Goal: Task Accomplishment & Management: Complete application form

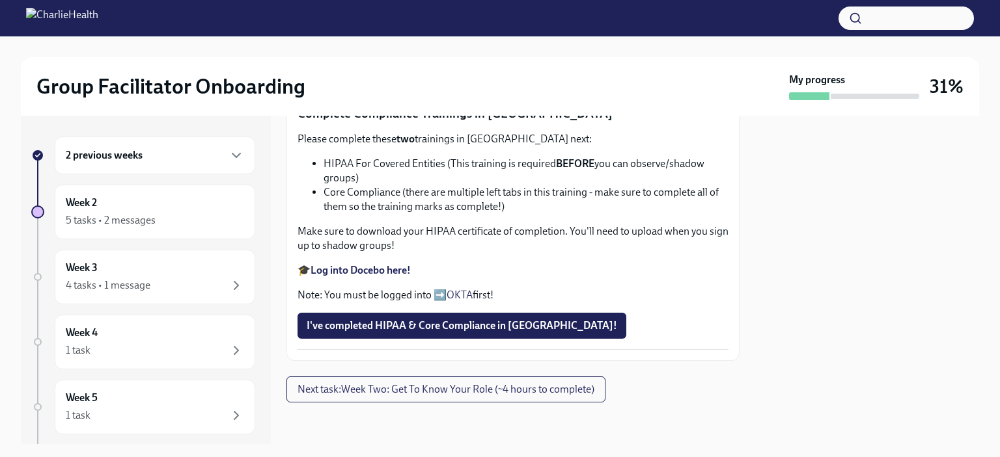
click at [510, 214] on li "Core Compliance (there are multiple left tabs in this training - make sure to c…" at bounding box center [525, 199] width 405 height 29
click at [392, 317] on button "I've completed HIPAA & Core Compliance in [GEOGRAPHIC_DATA]!" at bounding box center [461, 326] width 329 height 26
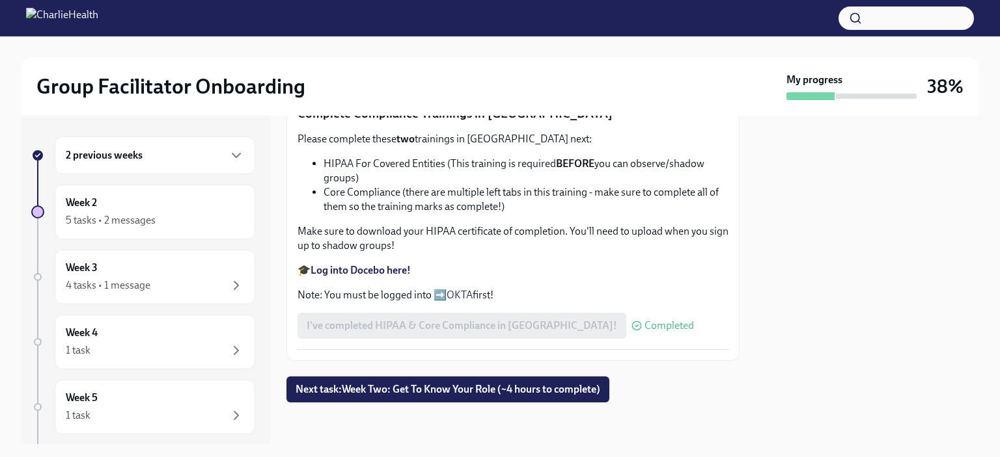
scroll to position [828, 0]
click at [507, 399] on button "Next task : Week Two: Get To Know Your Role (~4 hours to complete)" at bounding box center [447, 390] width 323 height 26
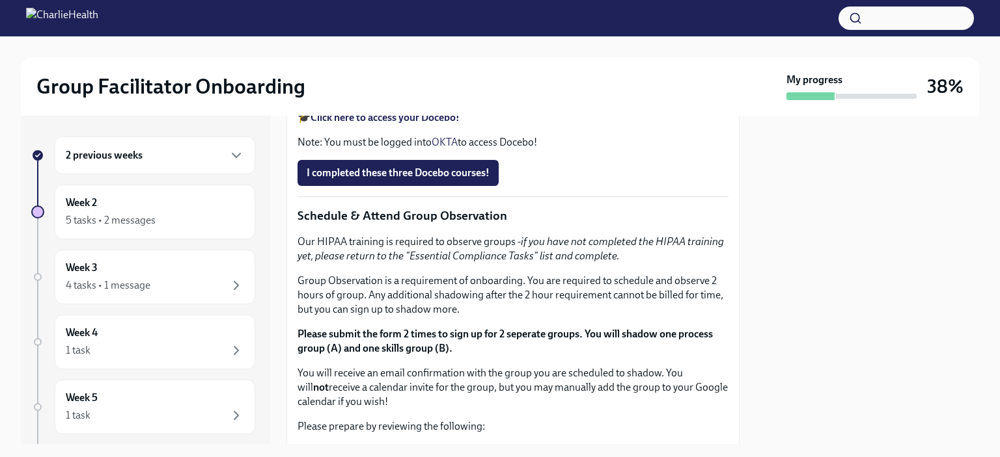
scroll to position [553, 0]
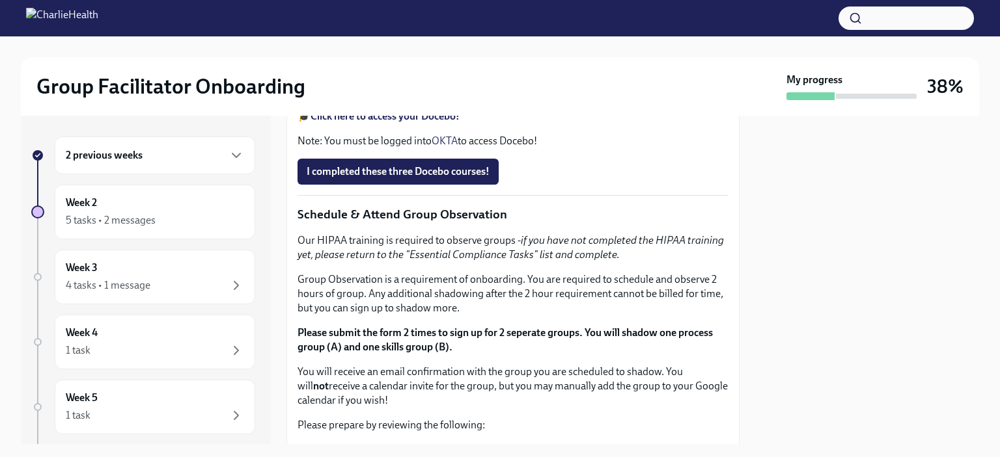
drag, startPoint x: 471, startPoint y: 176, endPoint x: 568, endPoint y: 182, distance: 97.1
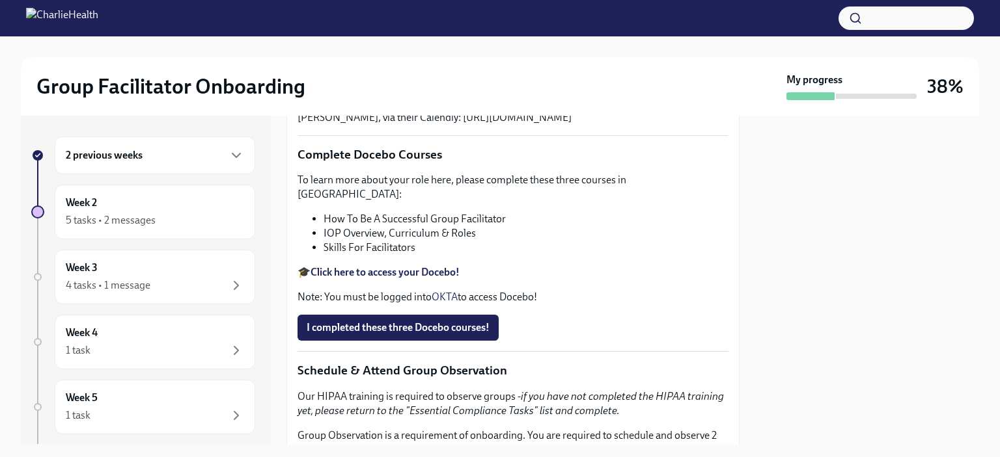
scroll to position [397, 0]
copy p "Get To Know Your Role"
drag, startPoint x: 471, startPoint y: 334, endPoint x: 570, endPoint y: 338, distance: 99.0
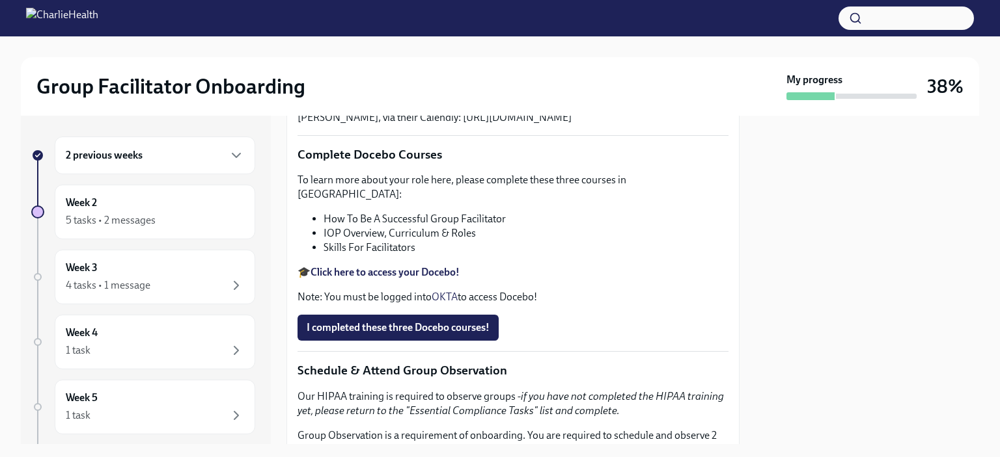
copy p "Get To Know Your Role"
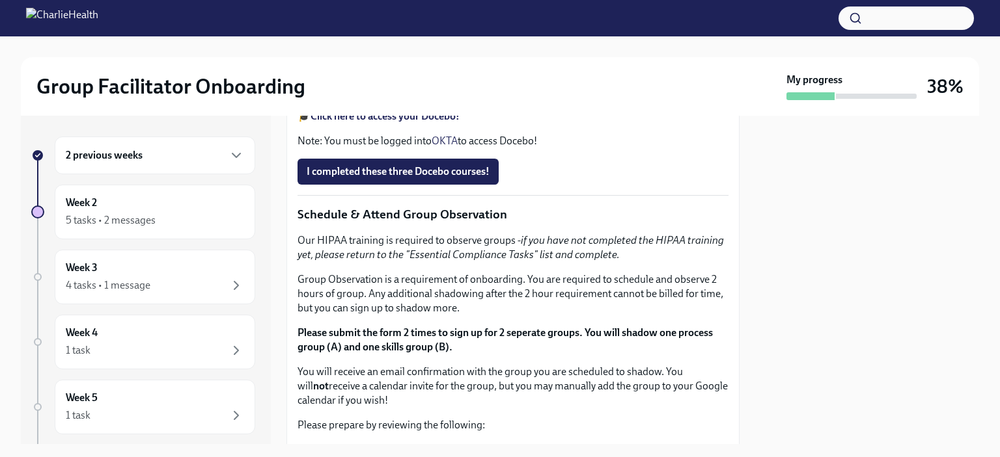
scroll to position [547, 0]
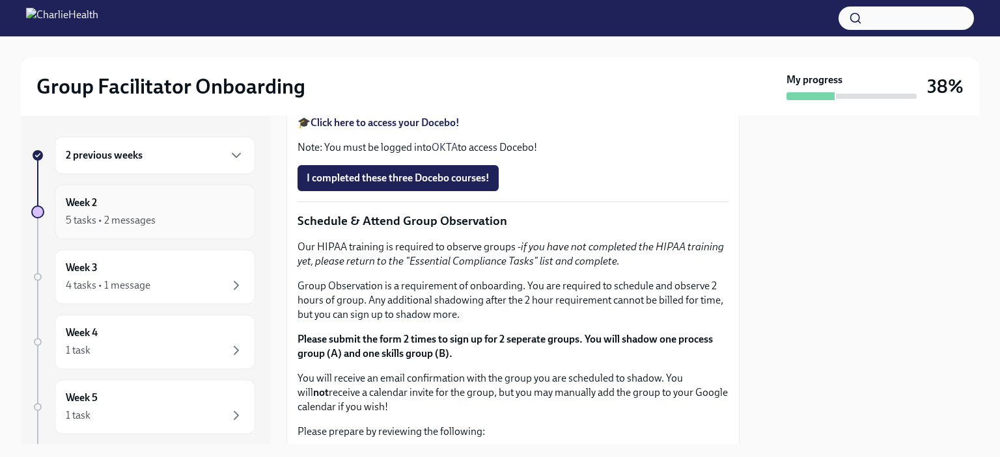
click at [122, 217] on div "5 tasks • 2 messages" at bounding box center [111, 220] width 90 height 14
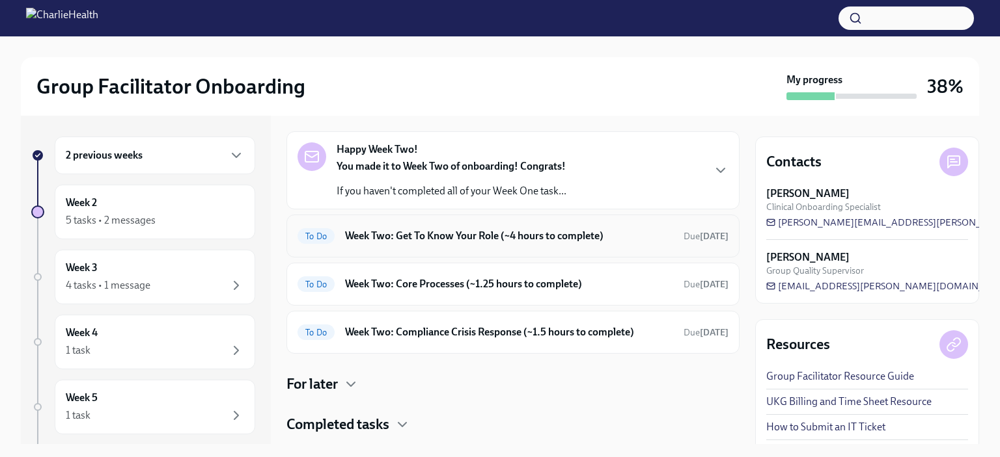
scroll to position [56, 0]
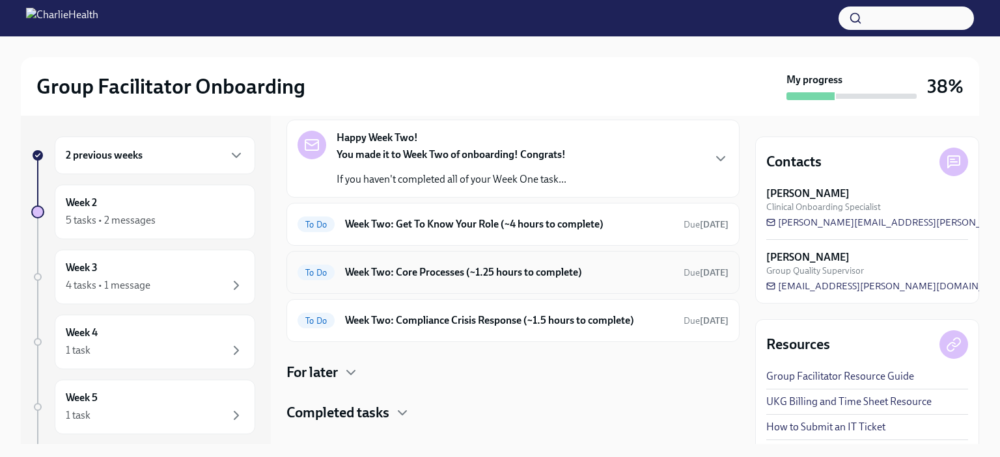
click at [562, 263] on div "To Do Week Two: Core Processes (~1.25 hours to complete) Due [DATE]" at bounding box center [512, 272] width 431 height 21
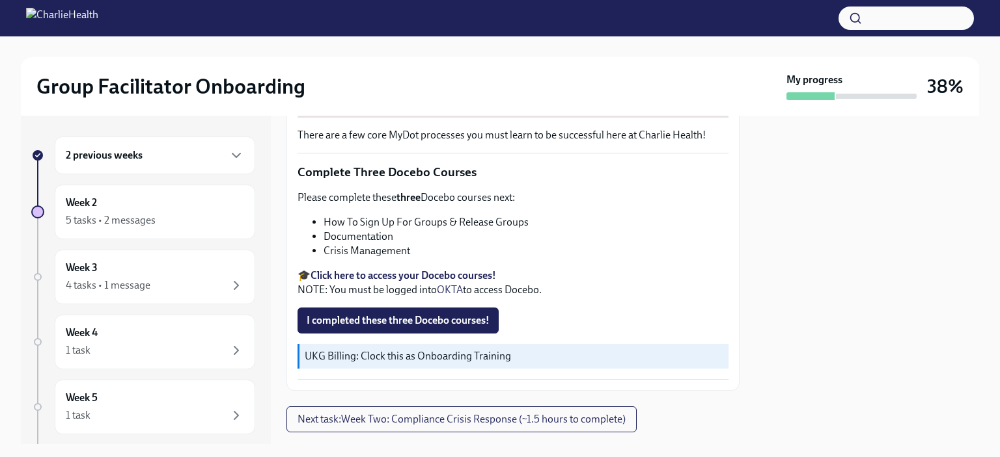
scroll to position [462, 0]
drag, startPoint x: 424, startPoint y: 350, endPoint x: 521, endPoint y: 356, distance: 97.8
click at [521, 356] on p "UKG Billing: Clock this as Onboarding Training" at bounding box center [514, 356] width 418 height 14
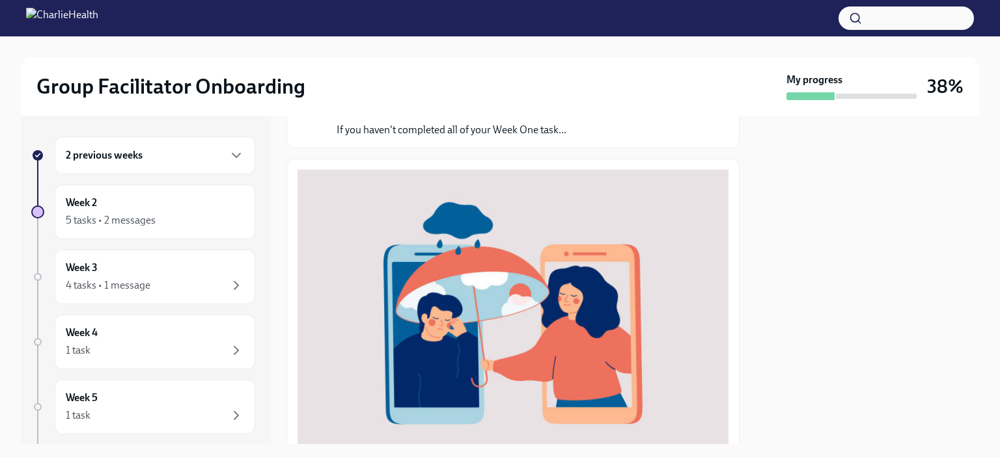
scroll to position [121, 0]
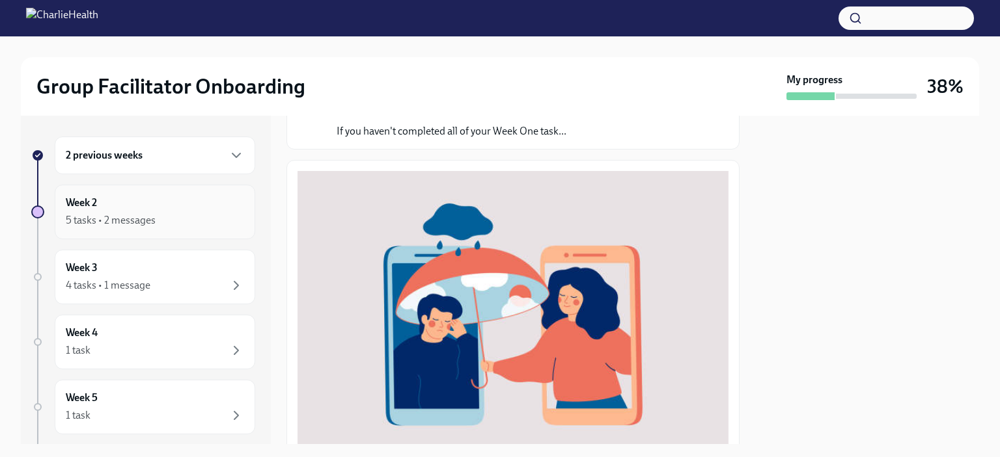
click at [165, 216] on div "5 tasks • 2 messages" at bounding box center [155, 221] width 178 height 16
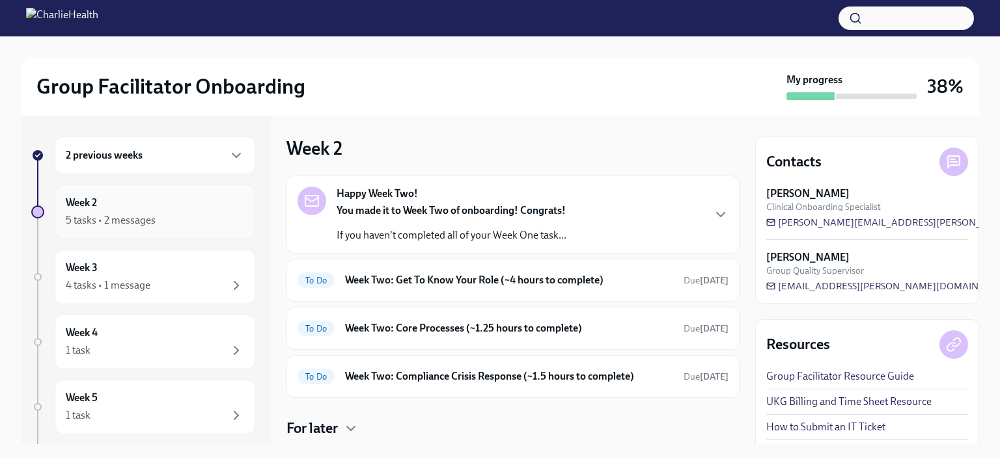
click at [160, 218] on div "5 tasks • 2 messages" at bounding box center [155, 221] width 178 height 16
click at [141, 160] on h6 "2 previous weeks" at bounding box center [104, 155] width 77 height 14
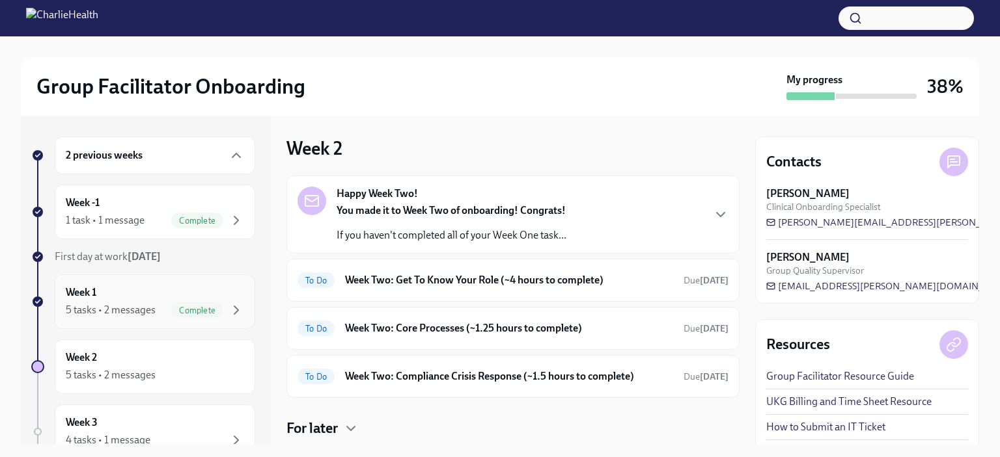
click at [103, 303] on div "5 tasks • 2 messages Complete" at bounding box center [155, 311] width 178 height 16
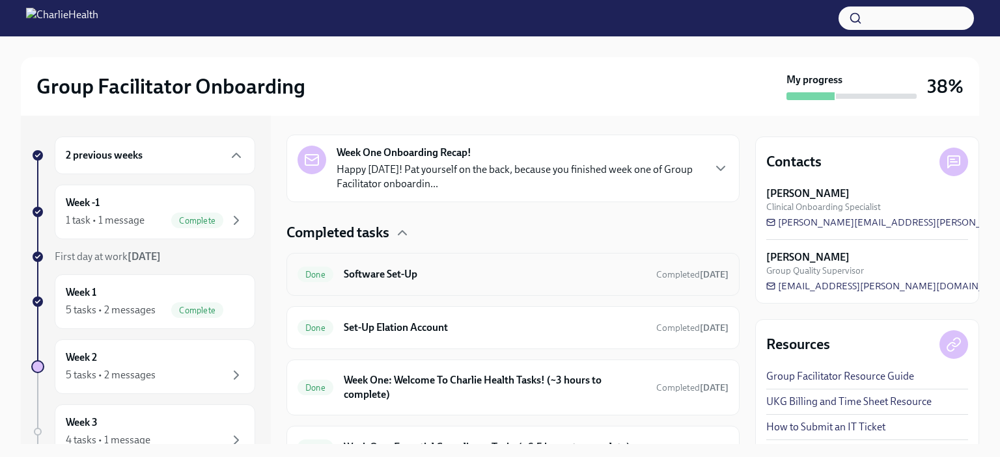
scroll to position [428, 0]
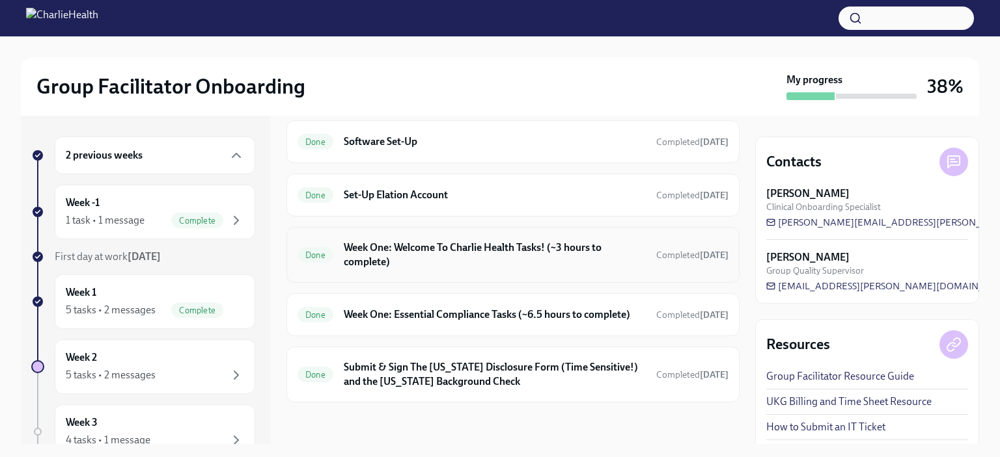
click at [484, 247] on h6 "Week One: Welcome To Charlie Health Tasks! (~3 hours to complete)" at bounding box center [495, 255] width 302 height 29
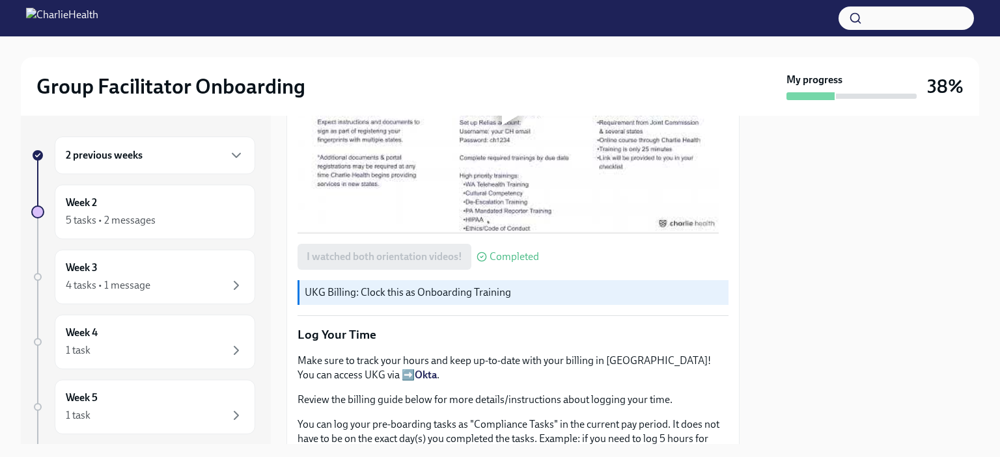
scroll to position [1044, 0]
drag, startPoint x: 416, startPoint y: 286, endPoint x: 538, endPoint y: 288, distance: 121.1
click at [538, 288] on p "UKG Billing: Clock this as Onboarding Training" at bounding box center [514, 293] width 418 height 14
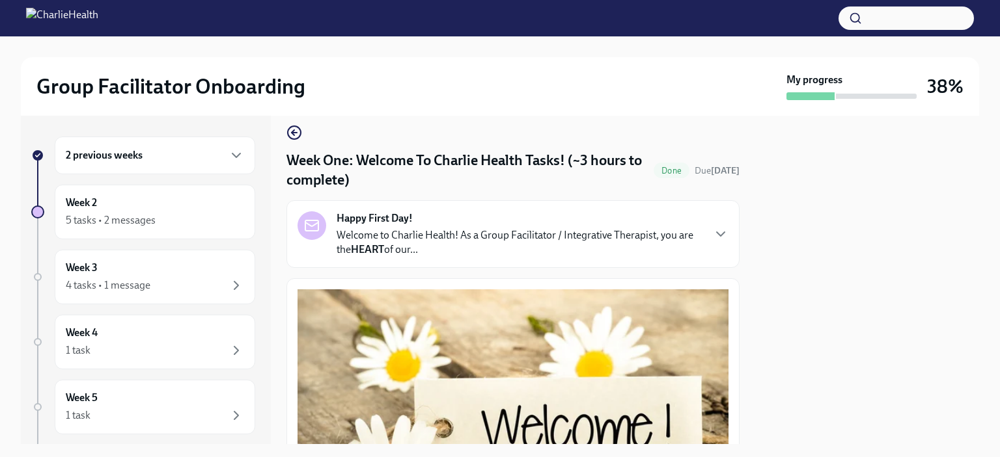
scroll to position [0, 0]
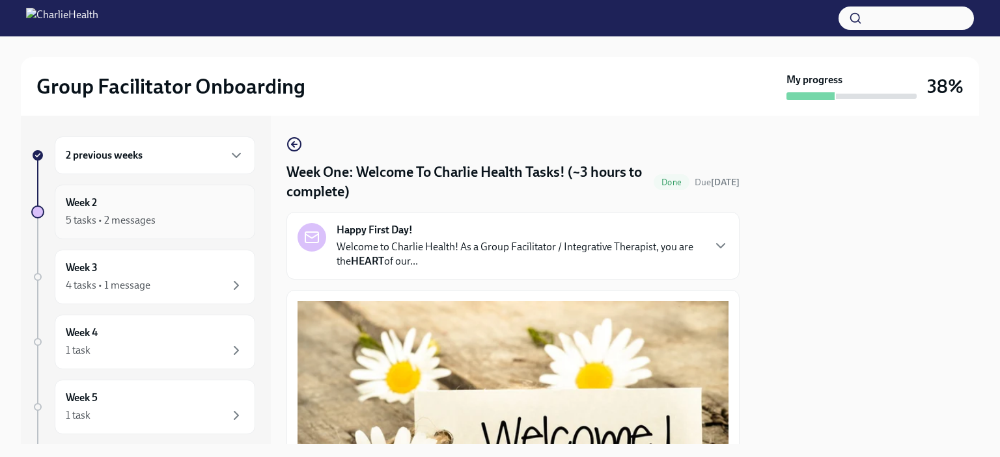
click at [159, 205] on div "Week 2 5 tasks • 2 messages" at bounding box center [155, 212] width 178 height 33
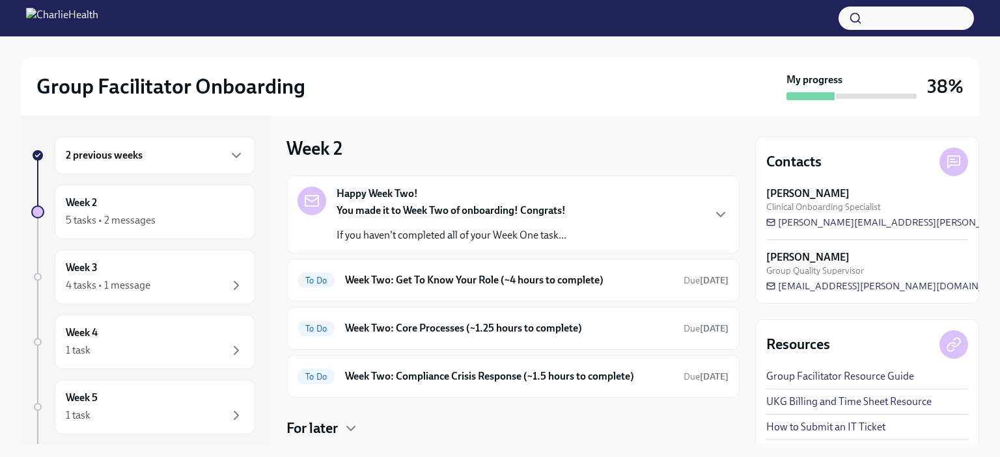
click at [174, 151] on div "2 previous weeks" at bounding box center [155, 156] width 178 height 16
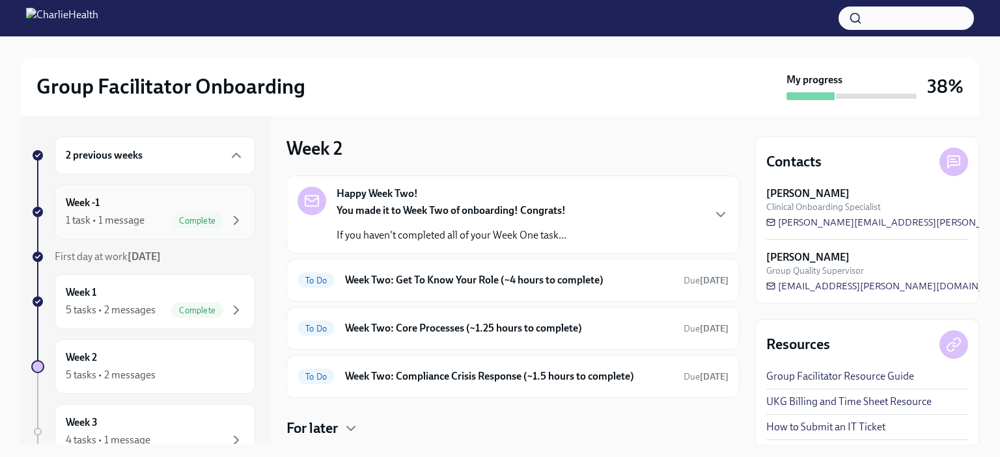
click at [161, 214] on div "1 task • 1 message Complete" at bounding box center [155, 221] width 178 height 16
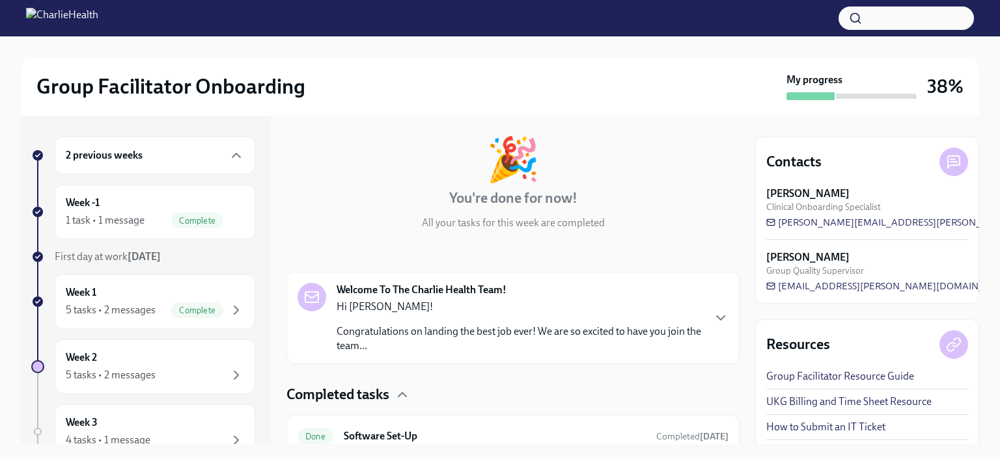
scroll to position [113, 0]
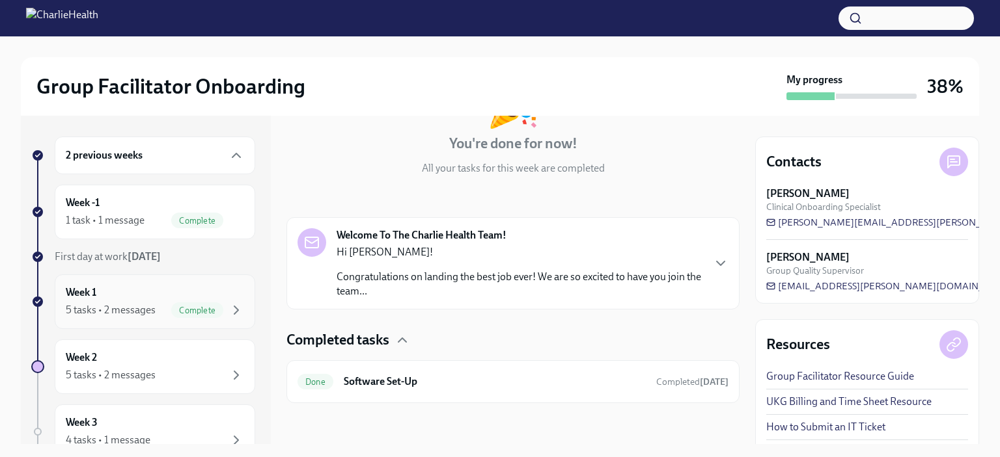
click at [159, 292] on div "Week 1 5 tasks • 2 messages Complete" at bounding box center [155, 302] width 178 height 33
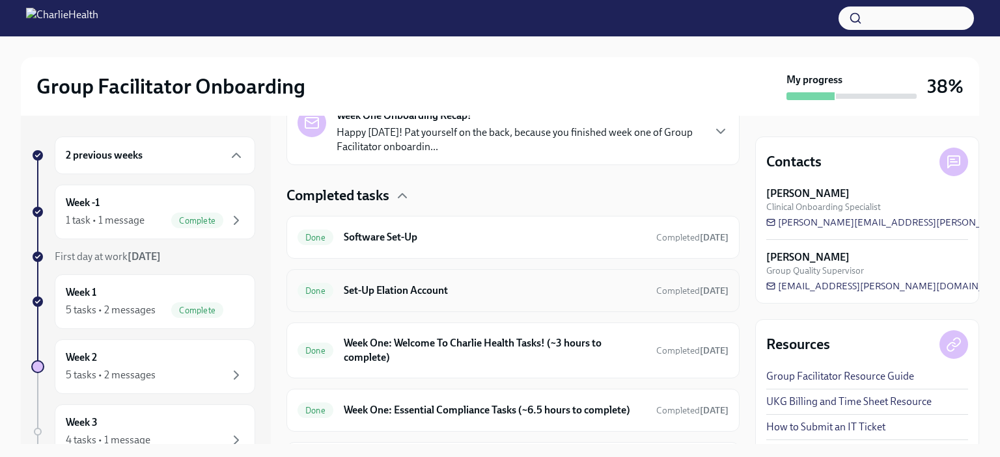
scroll to position [428, 0]
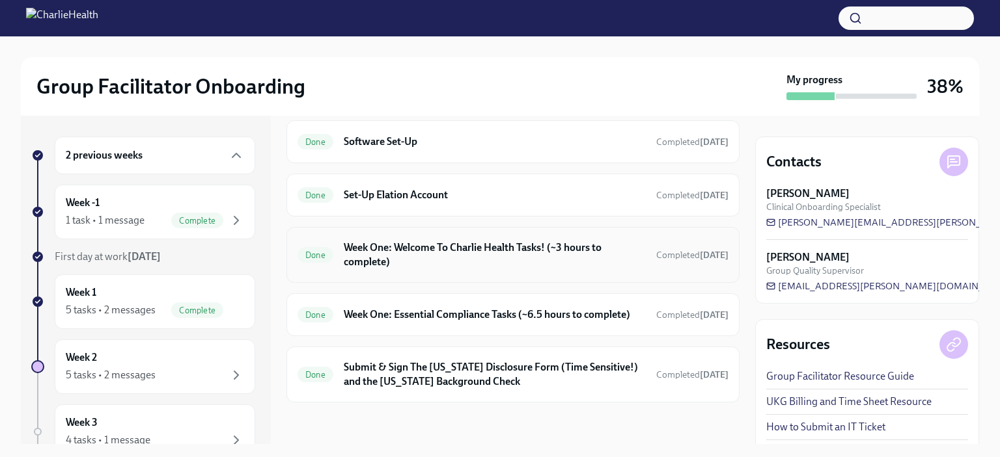
click at [475, 241] on h6 "Week One: Welcome To Charlie Health Tasks! (~3 hours to complete)" at bounding box center [495, 255] width 302 height 29
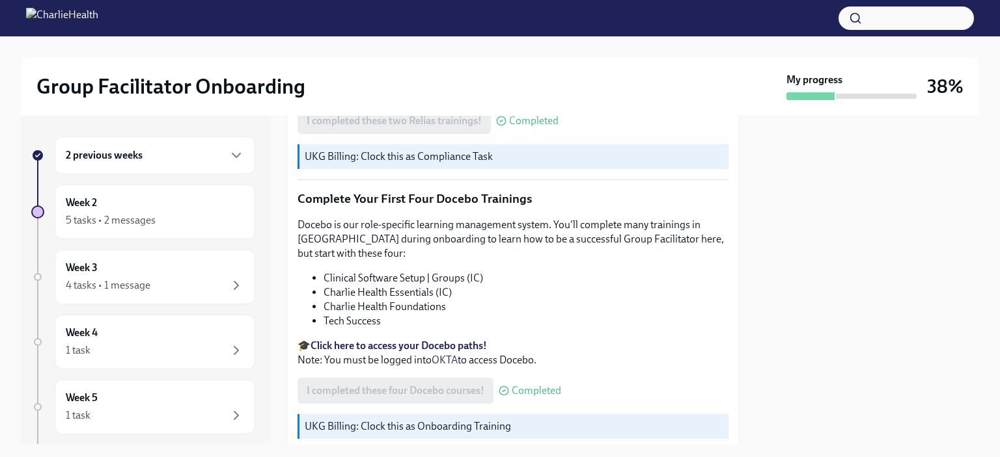
scroll to position [1760, 0]
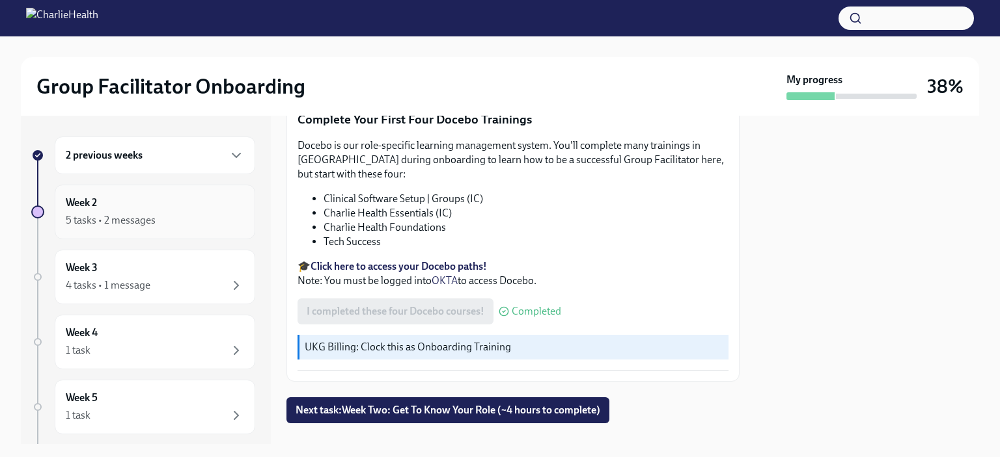
click at [138, 208] on div "Week 2 5 tasks • 2 messages" at bounding box center [155, 212] width 178 height 33
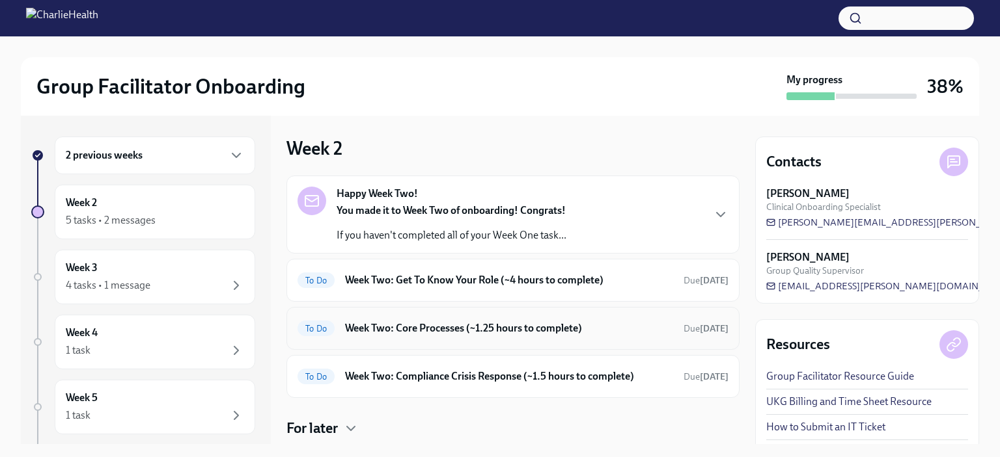
click at [460, 314] on div "To Do Week Two: Core Processes (~1.25 hours to complete) Due [DATE]" at bounding box center [512, 328] width 453 height 43
click at [463, 329] on h6 "Week Two: Core Processes (~1.25 hours to complete)" at bounding box center [509, 328] width 328 height 14
